Goal: Task Accomplishment & Management: Manage account settings

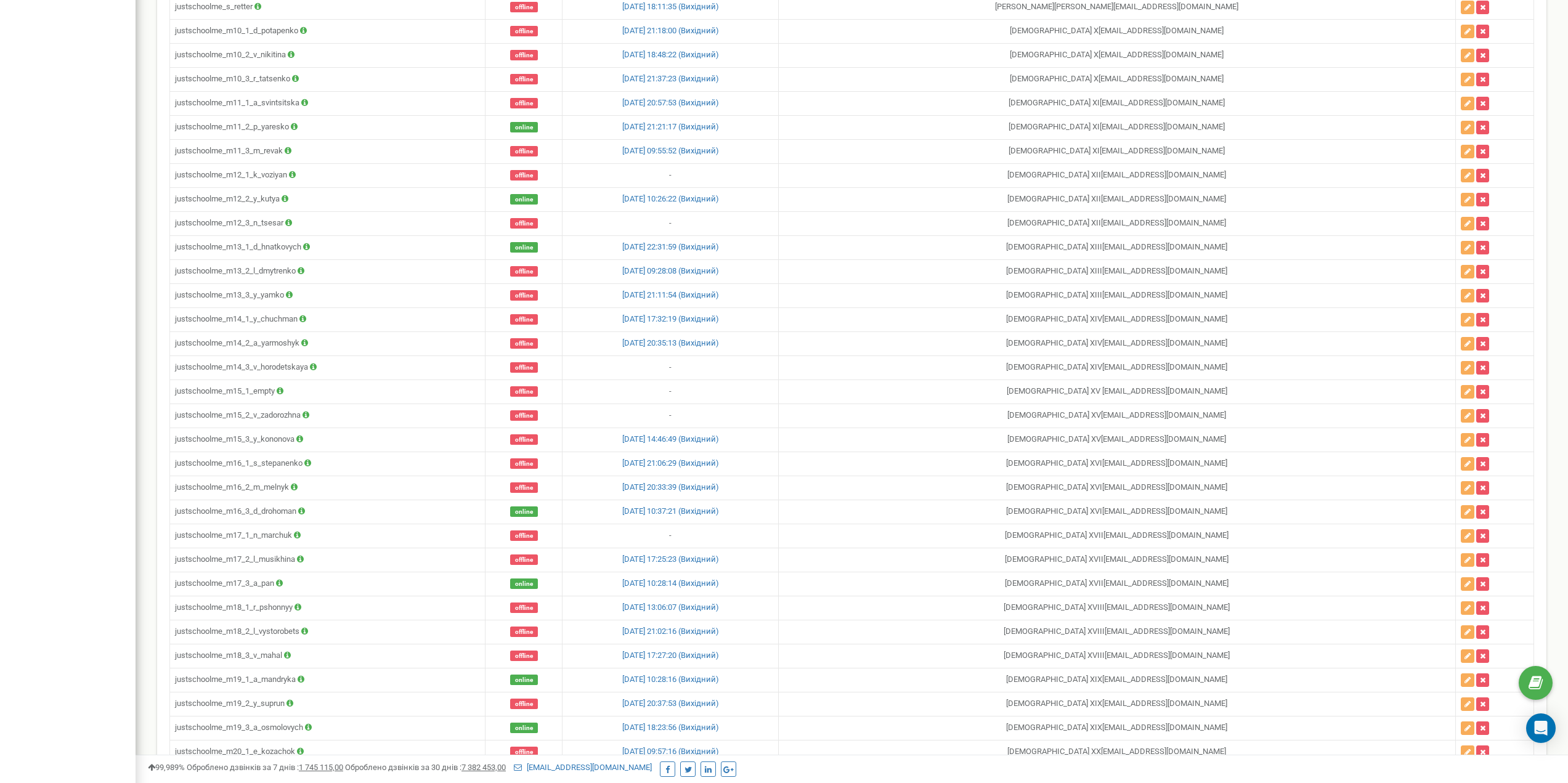
scroll to position [2753, 0]
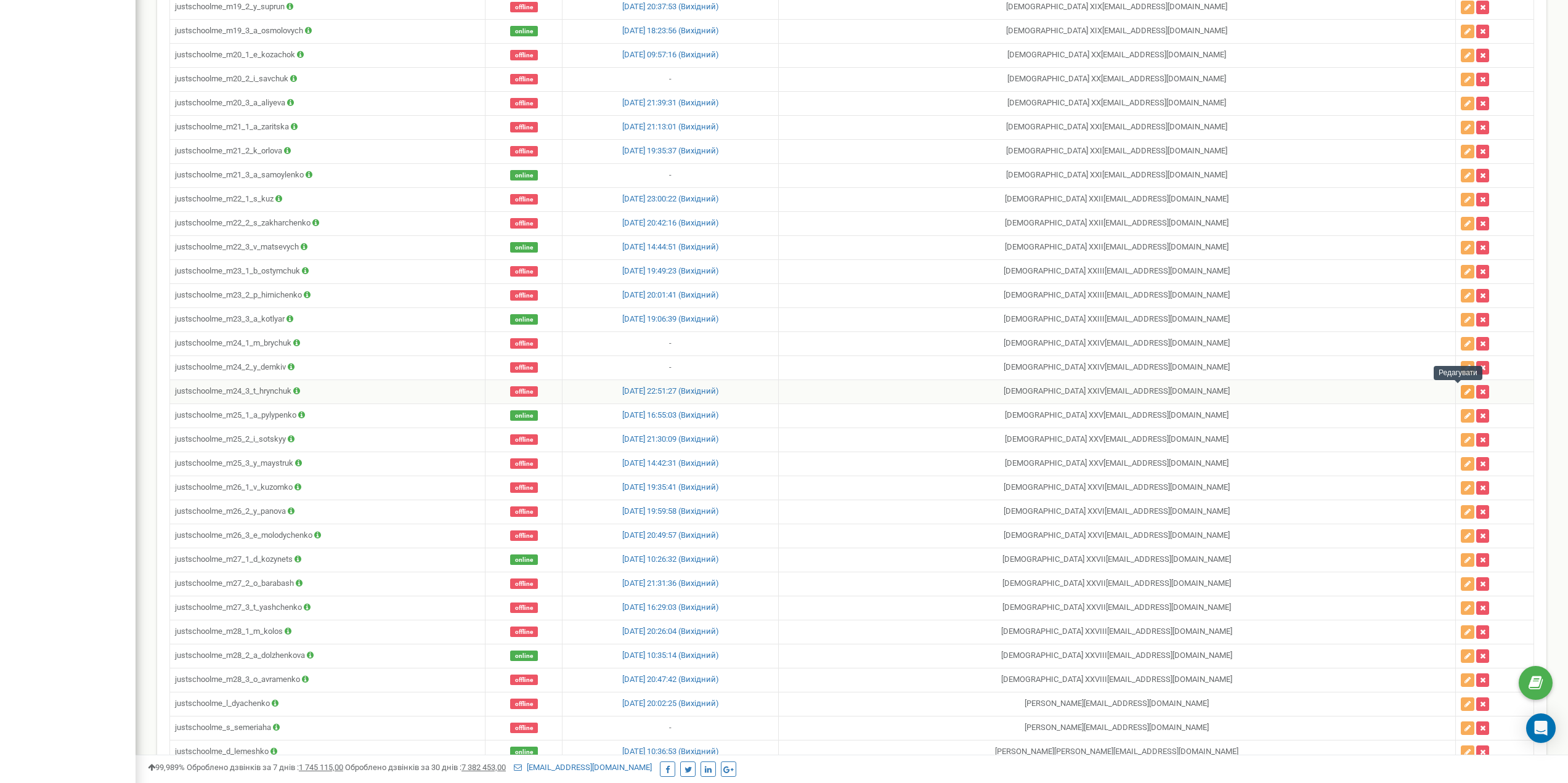
click at [1464, 391] on icon "button" at bounding box center [1467, 392] width 6 height 8
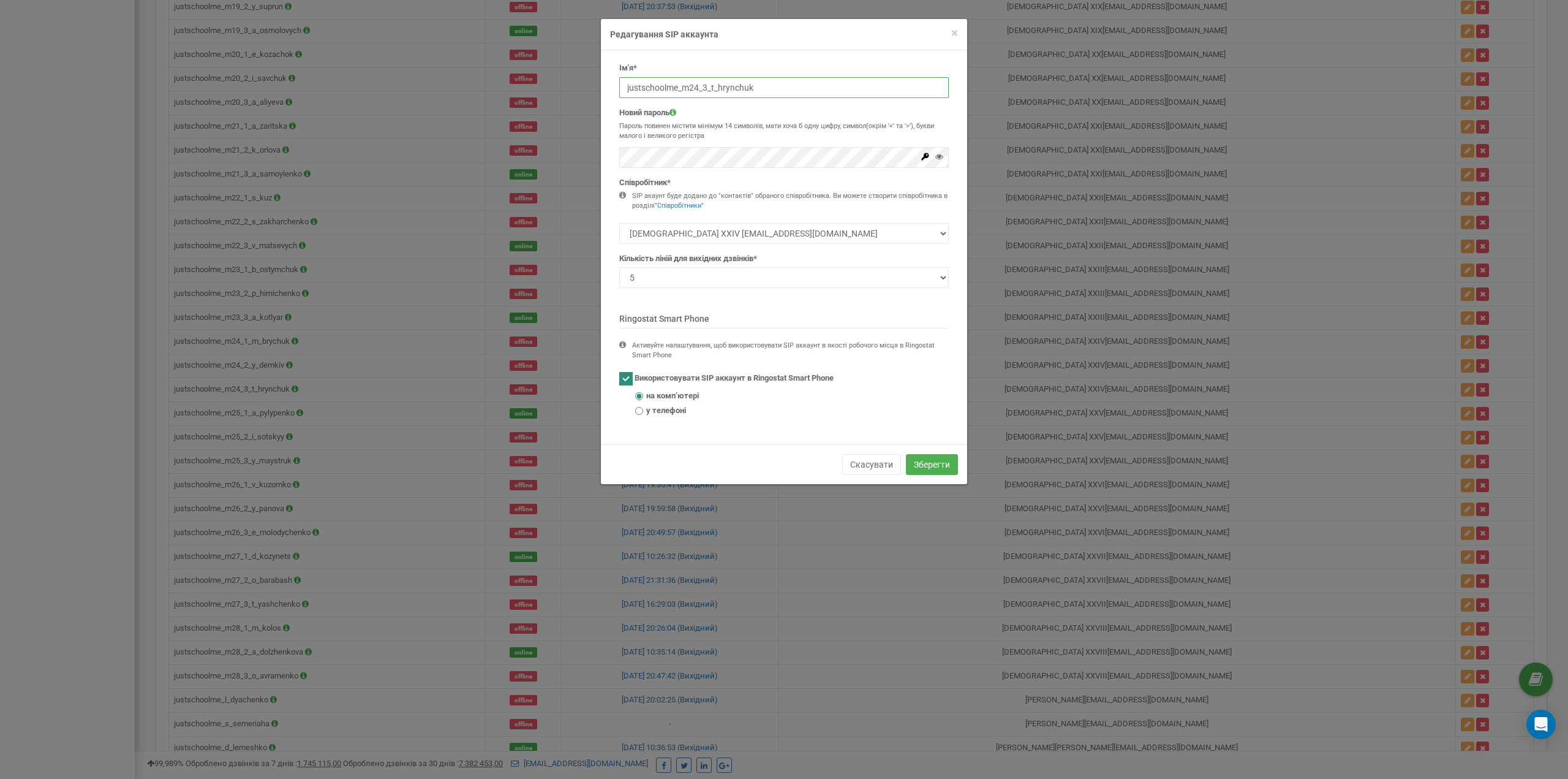
click at [721, 88] on input "justschoolme_m24_3_t_hrynchuk" at bounding box center [784, 87] width 330 height 21
paste input "empty"
type input "justschoolme_m24_3_empty"
click at [928, 472] on button "Зберегти" at bounding box center [932, 464] width 52 height 21
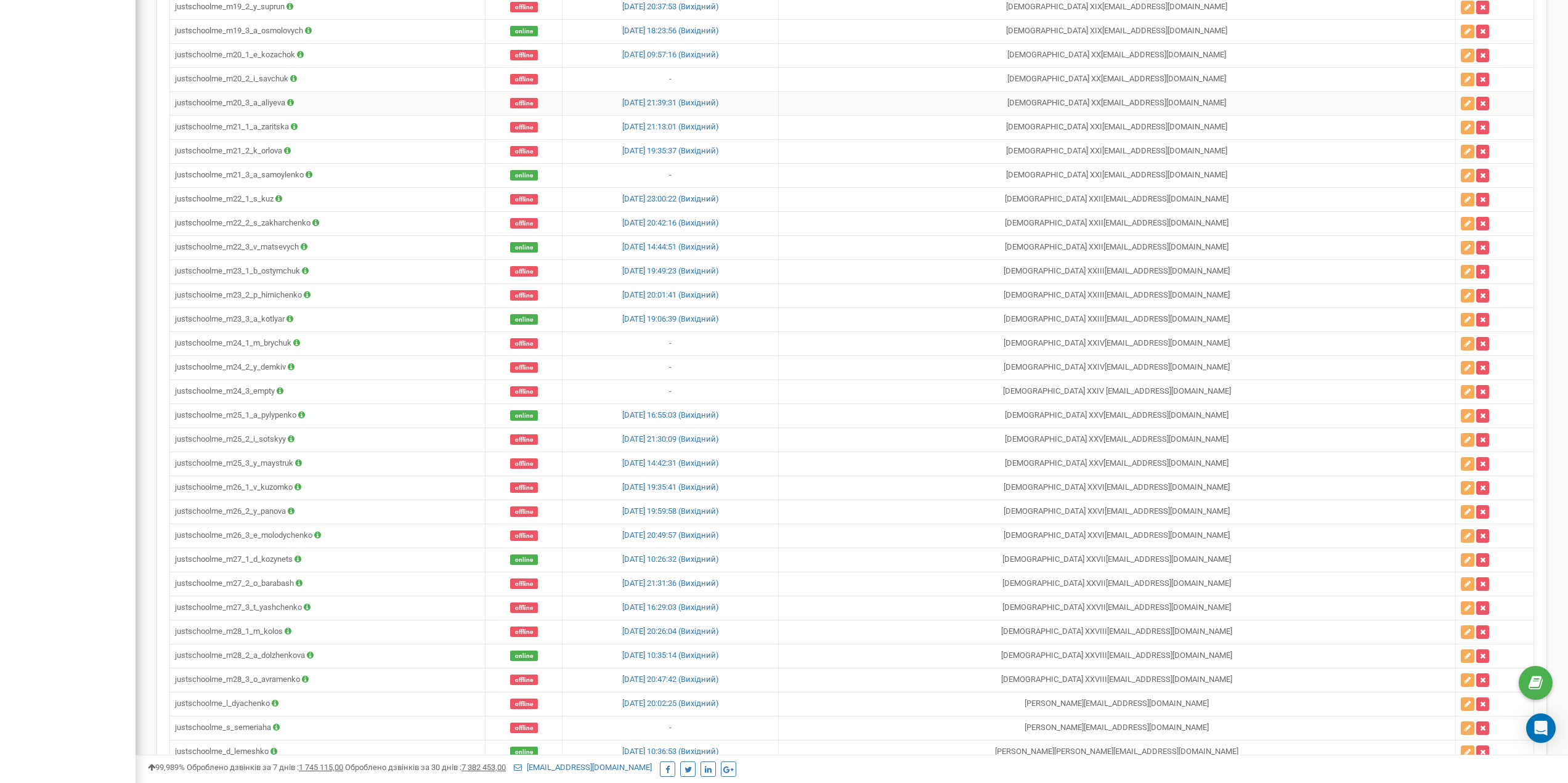
click at [1268, 110] on td "[DEMOGRAPHIC_DATA] XX [EMAIL_ADDRESS][DOMAIN_NAME]" at bounding box center [1117, 104] width 677 height 24
click at [1464, 441] on icon "button" at bounding box center [1467, 440] width 6 height 8
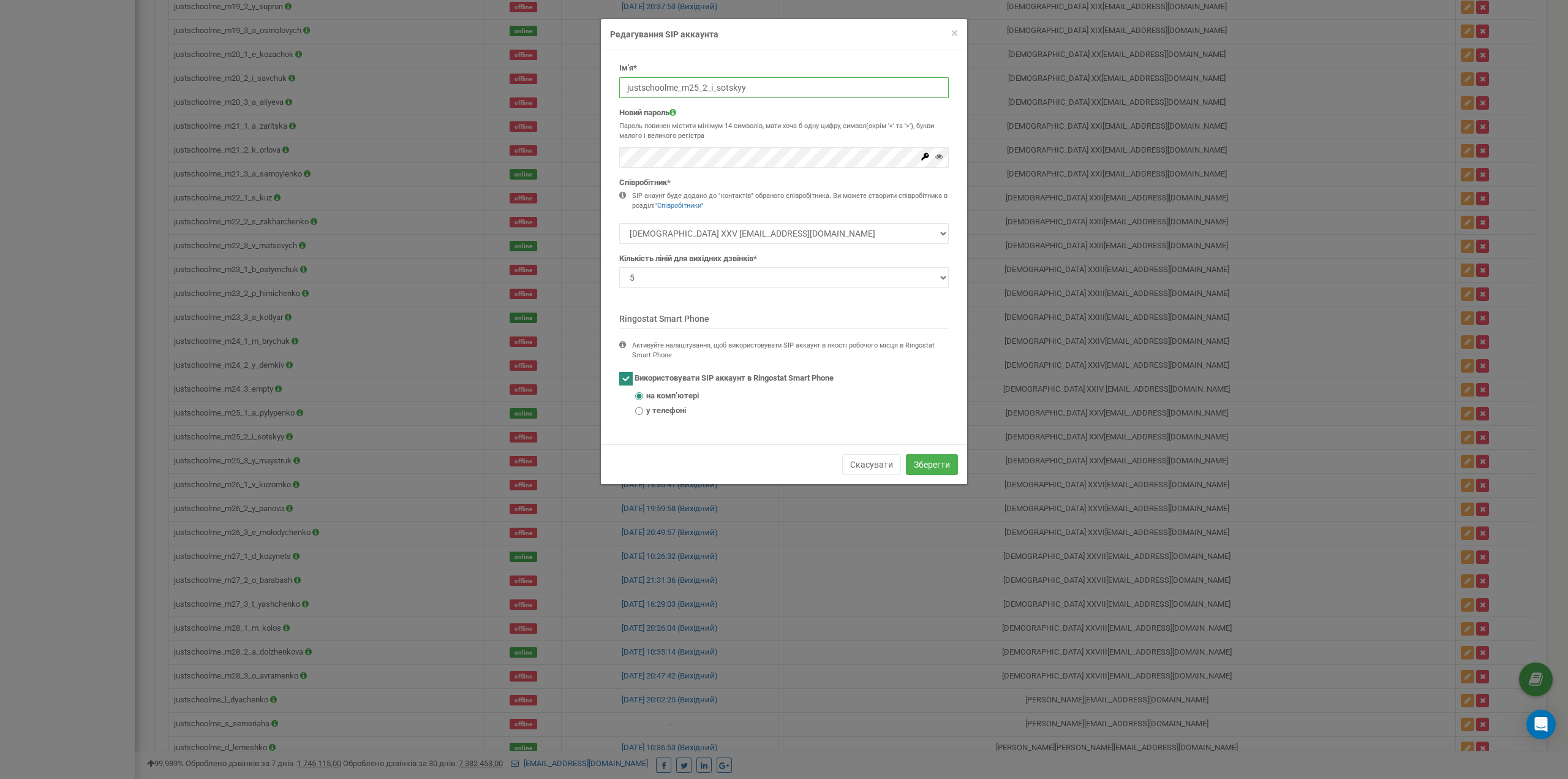
click at [735, 84] on input "justschoolme_m25_2_i_sotskyy" at bounding box center [784, 87] width 330 height 21
paste input "empt"
type input "justschoolme_m25_2_empty"
click at [830, 131] on p "Пароль повинен містити мінімум 14 символів, мати хоча б одну цифру, символ(окрі…" at bounding box center [784, 131] width 330 height 19
click at [940, 464] on button "Зберегти" at bounding box center [932, 464] width 52 height 21
